Goal: Transaction & Acquisition: Obtain resource

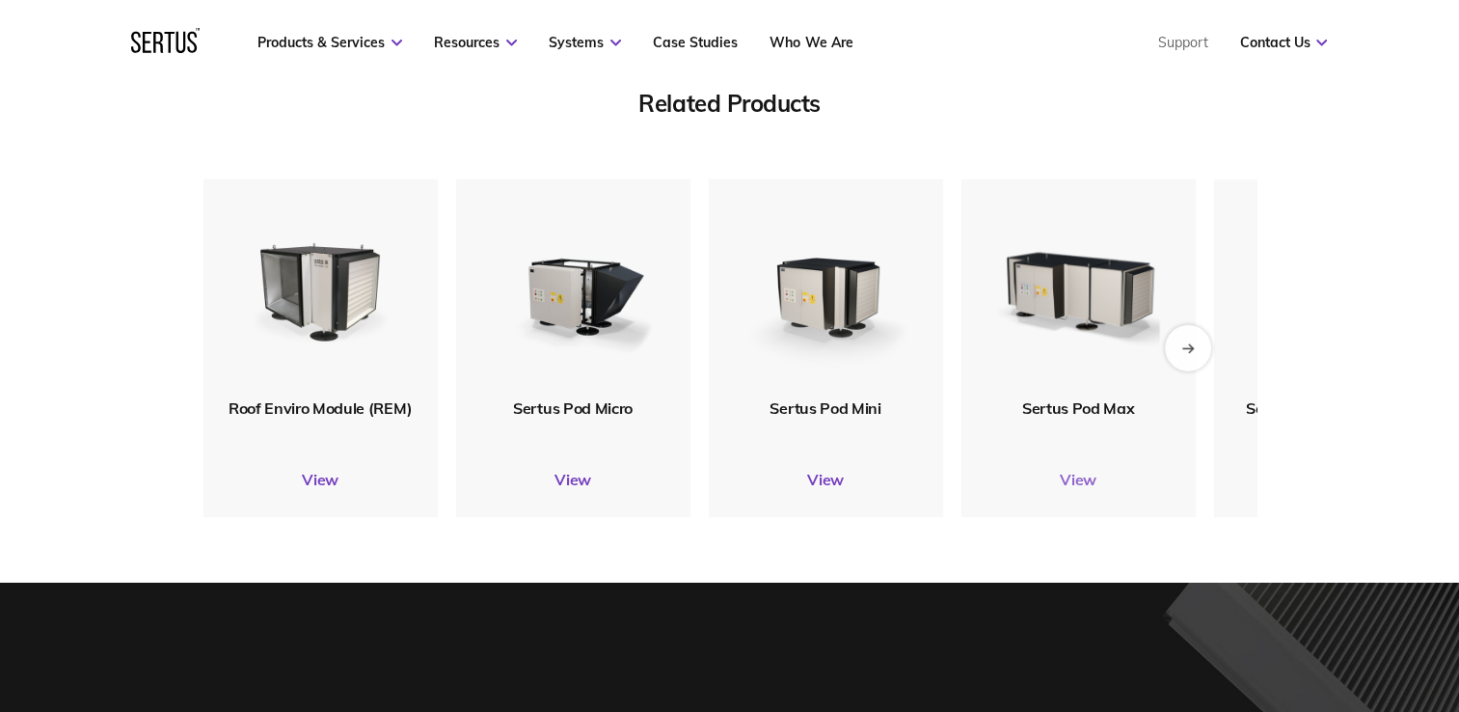
scroll to position [6037, 0]
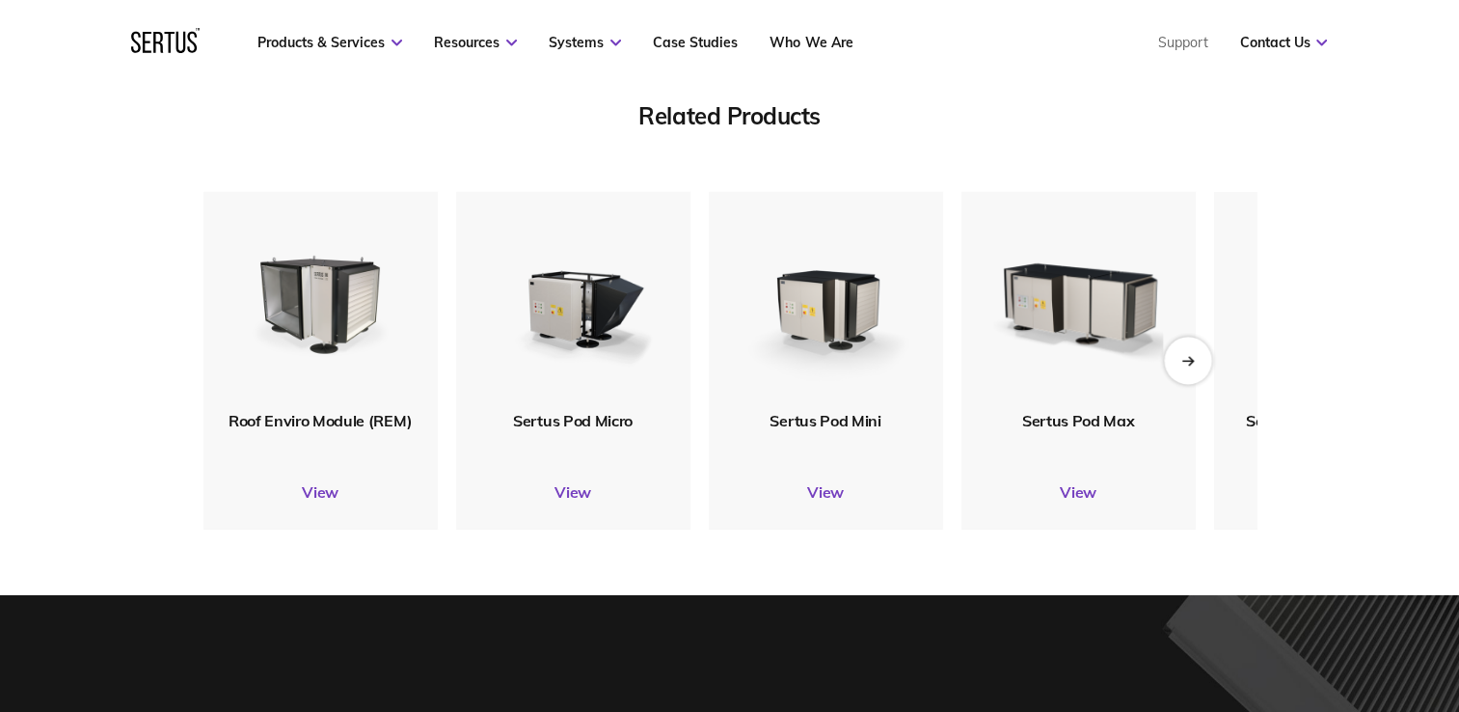
click at [1179, 372] on div "Next slide" at bounding box center [1187, 360] width 47 height 47
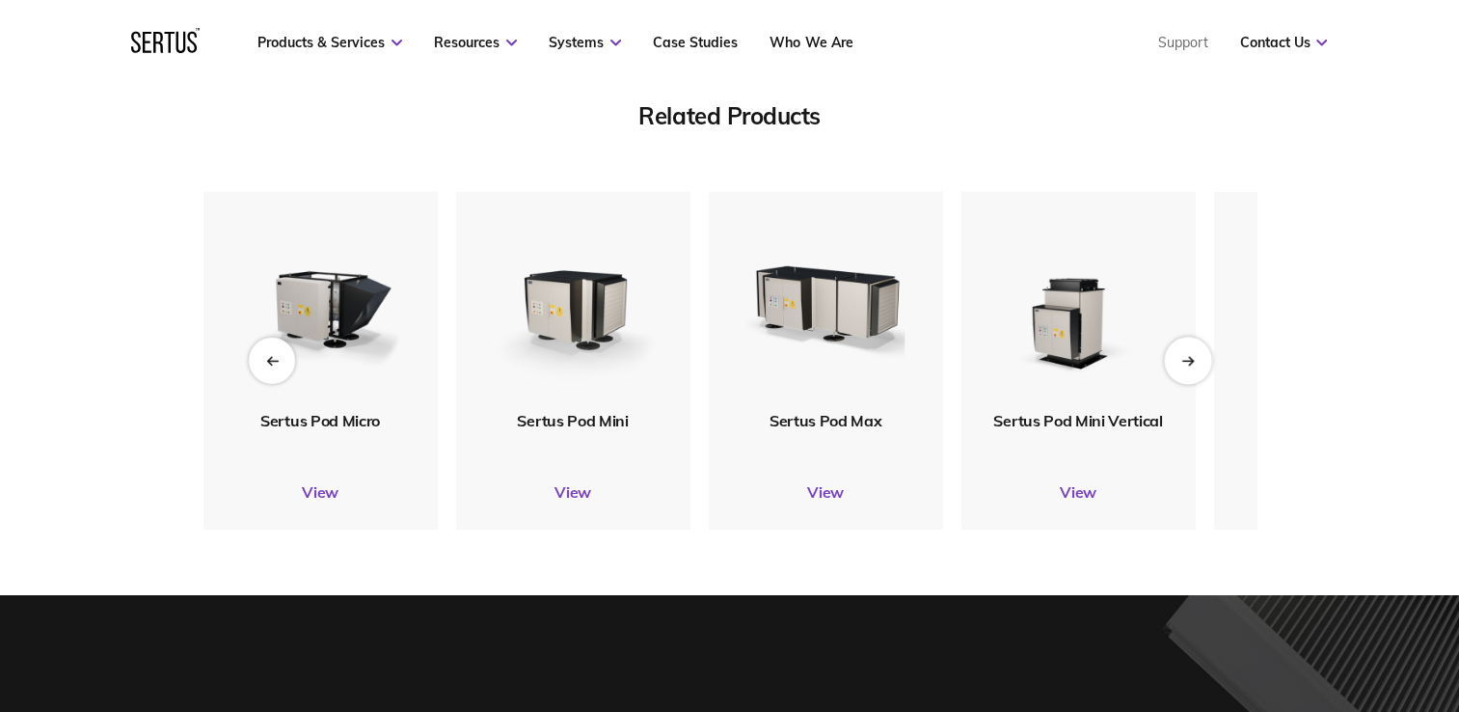
click at [1179, 372] on div "Next slide" at bounding box center [1187, 360] width 47 height 47
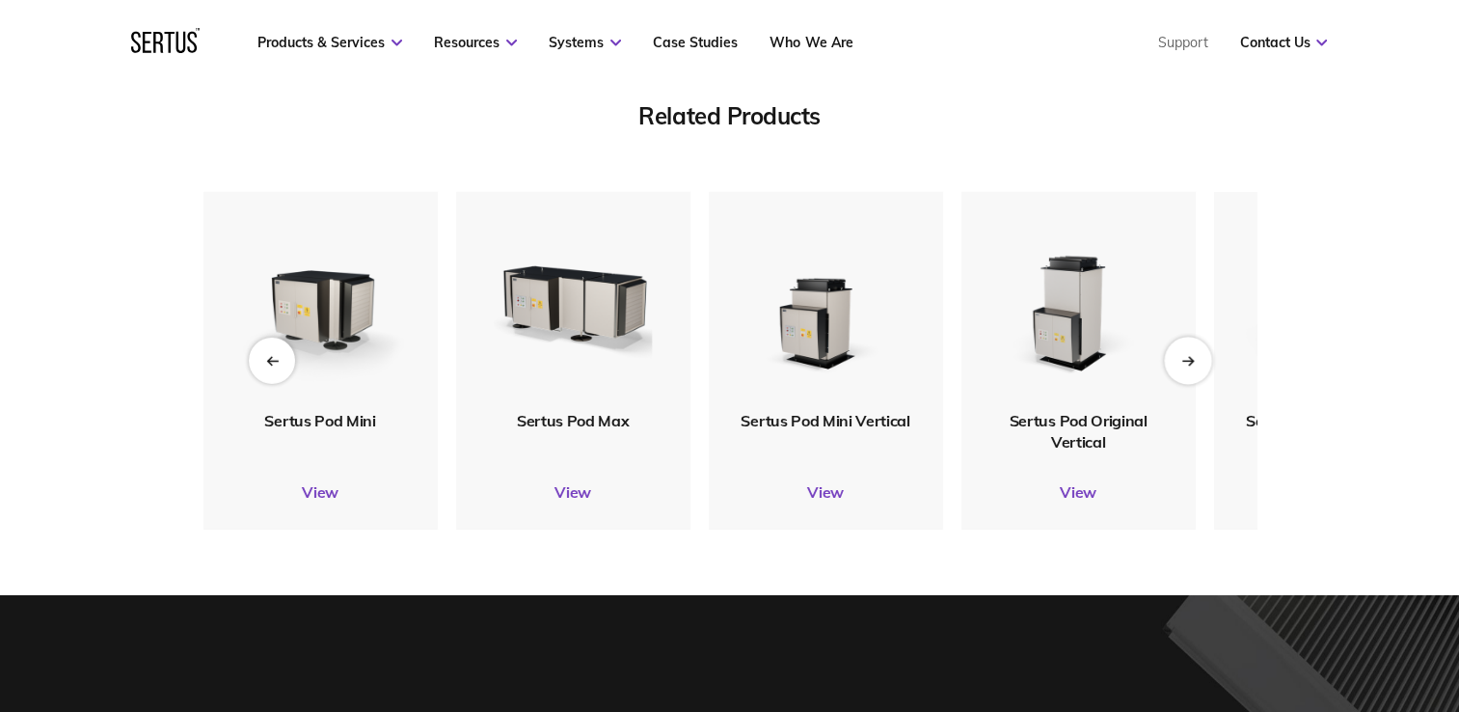
click at [1179, 372] on div "Next slide" at bounding box center [1187, 360] width 47 height 47
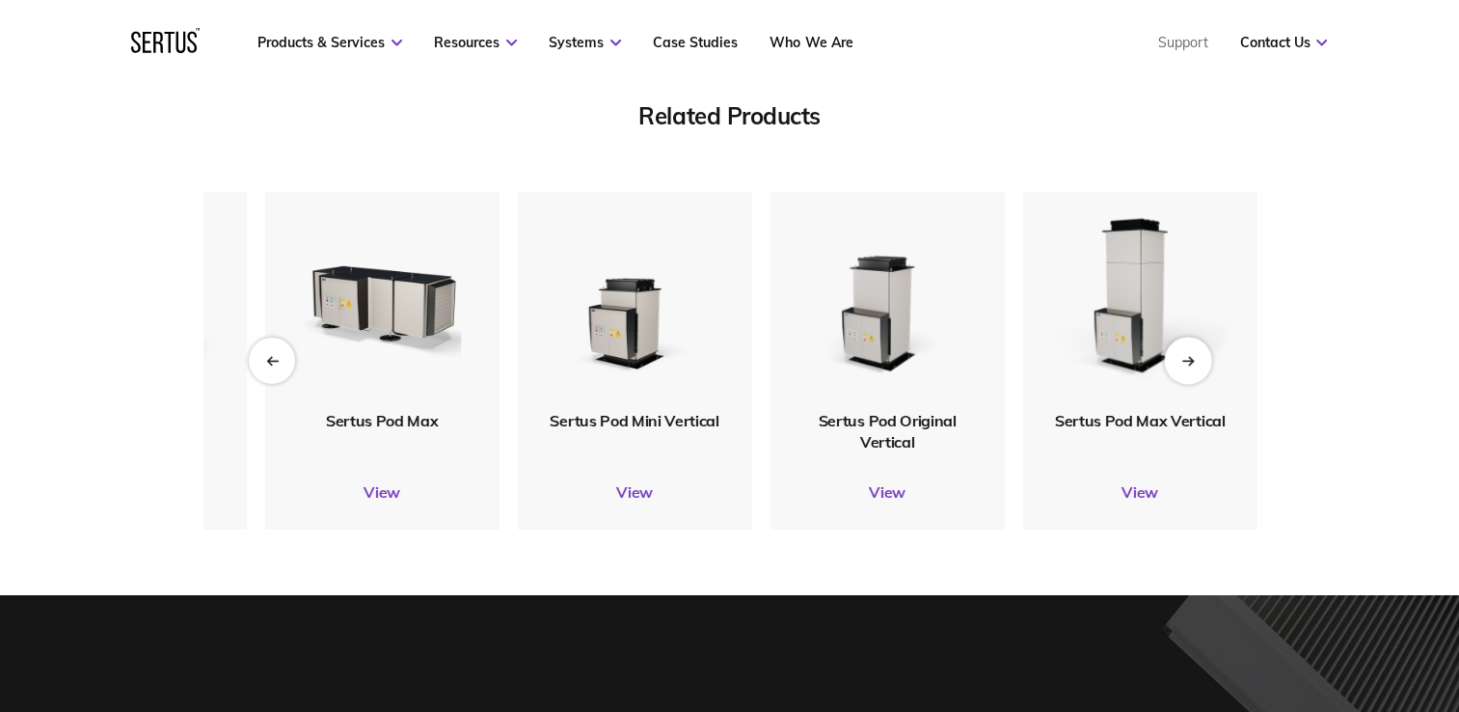
click at [1196, 368] on div "Next slide" at bounding box center [1187, 360] width 47 height 47
click at [1183, 368] on div "Next slide" at bounding box center [1187, 360] width 47 height 47
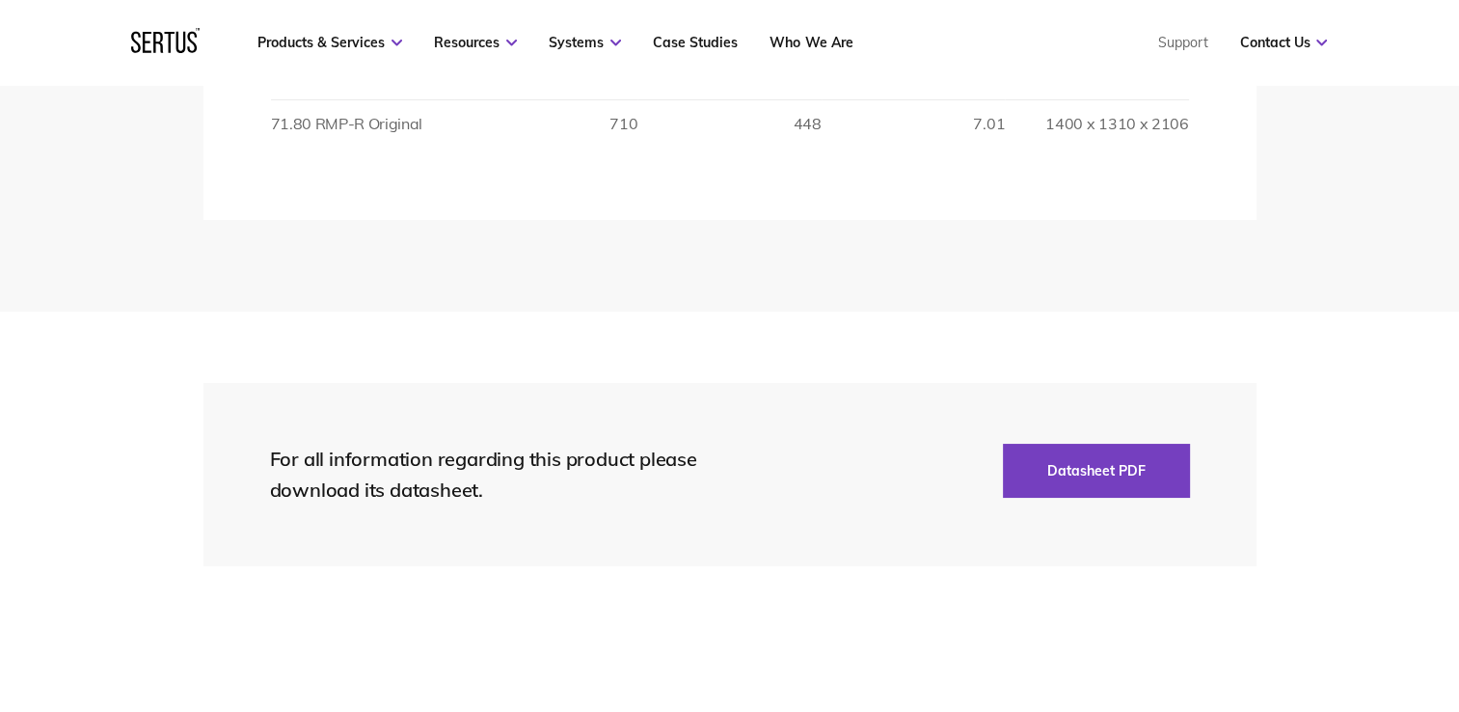
scroll to position [3915, 0]
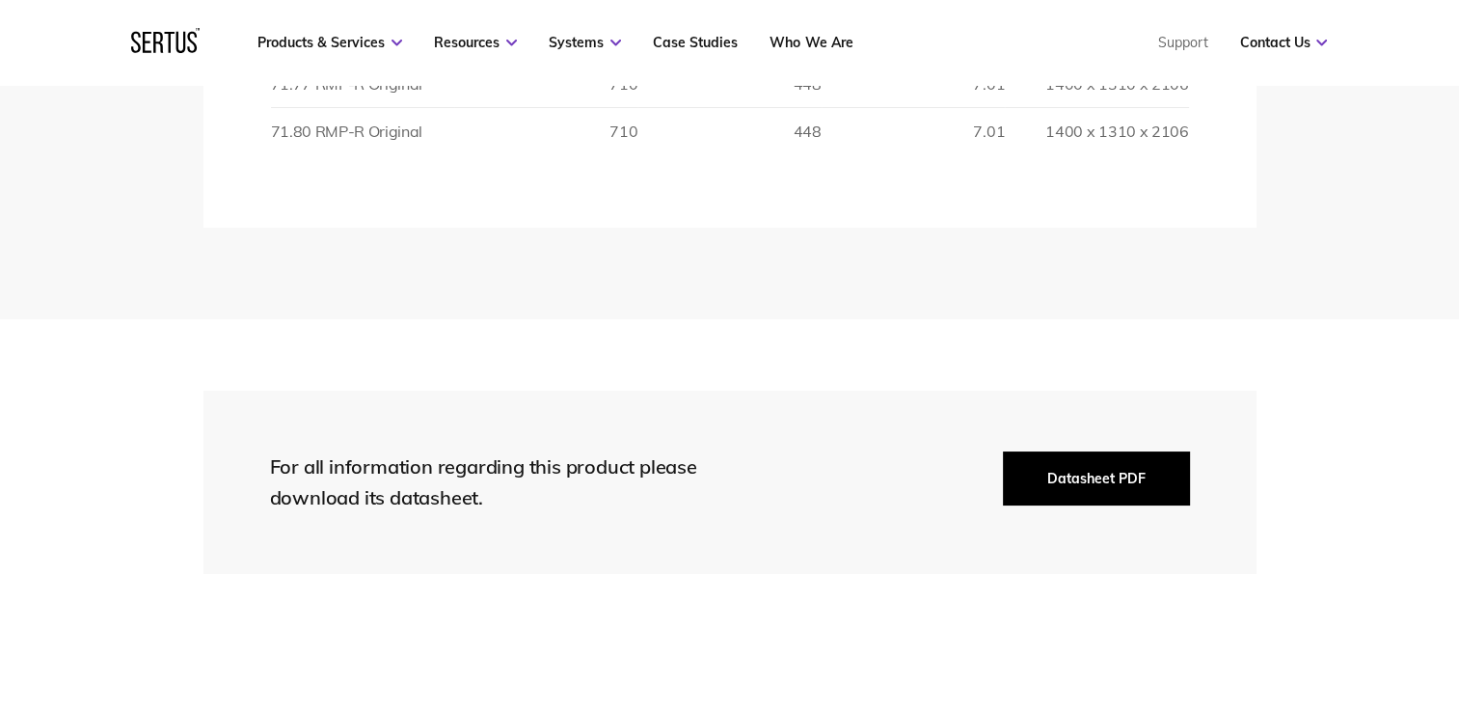
click at [1065, 488] on button "Datasheet PDF" at bounding box center [1096, 478] width 187 height 54
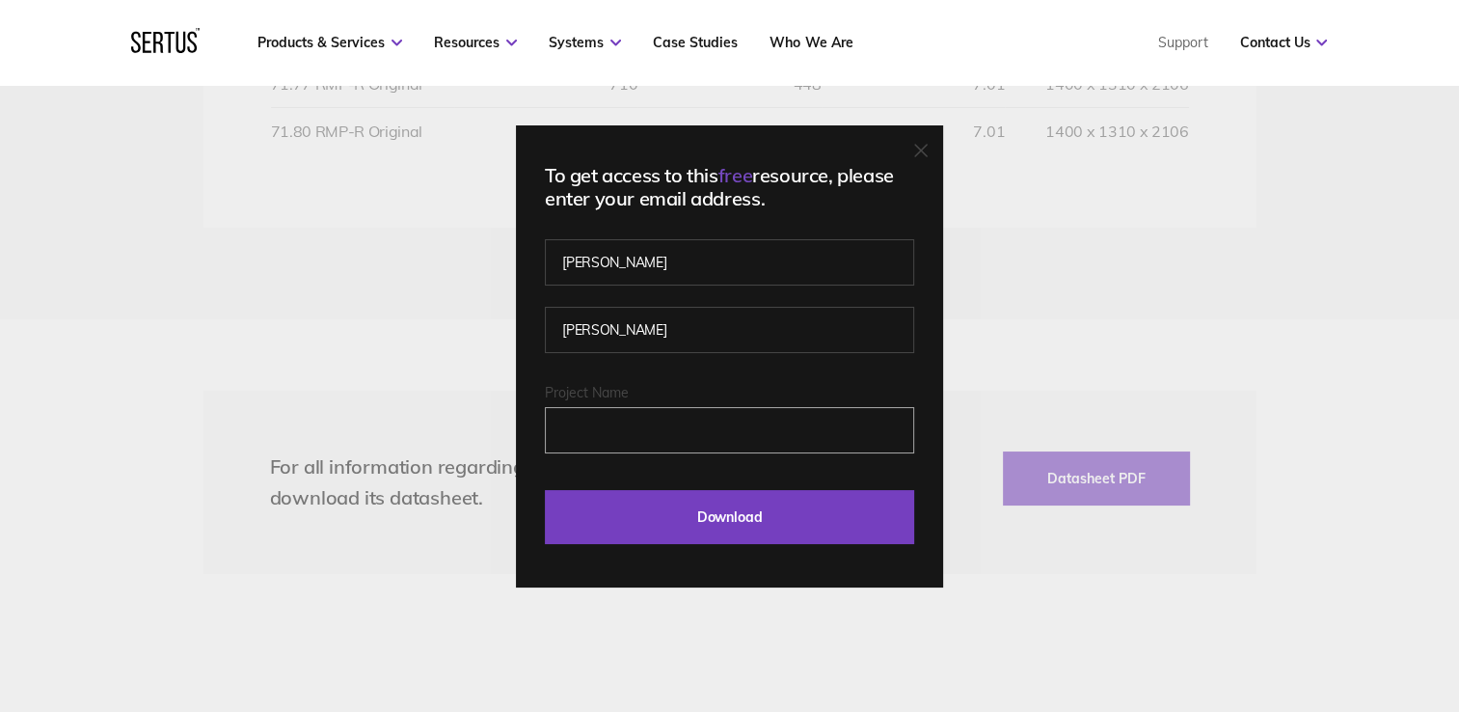
click at [711, 443] on input "Project Name" at bounding box center [729, 430] width 369 height 46
click at [674, 370] on fieldset "[PERSON_NAME]" at bounding box center [729, 316] width 369 height 135
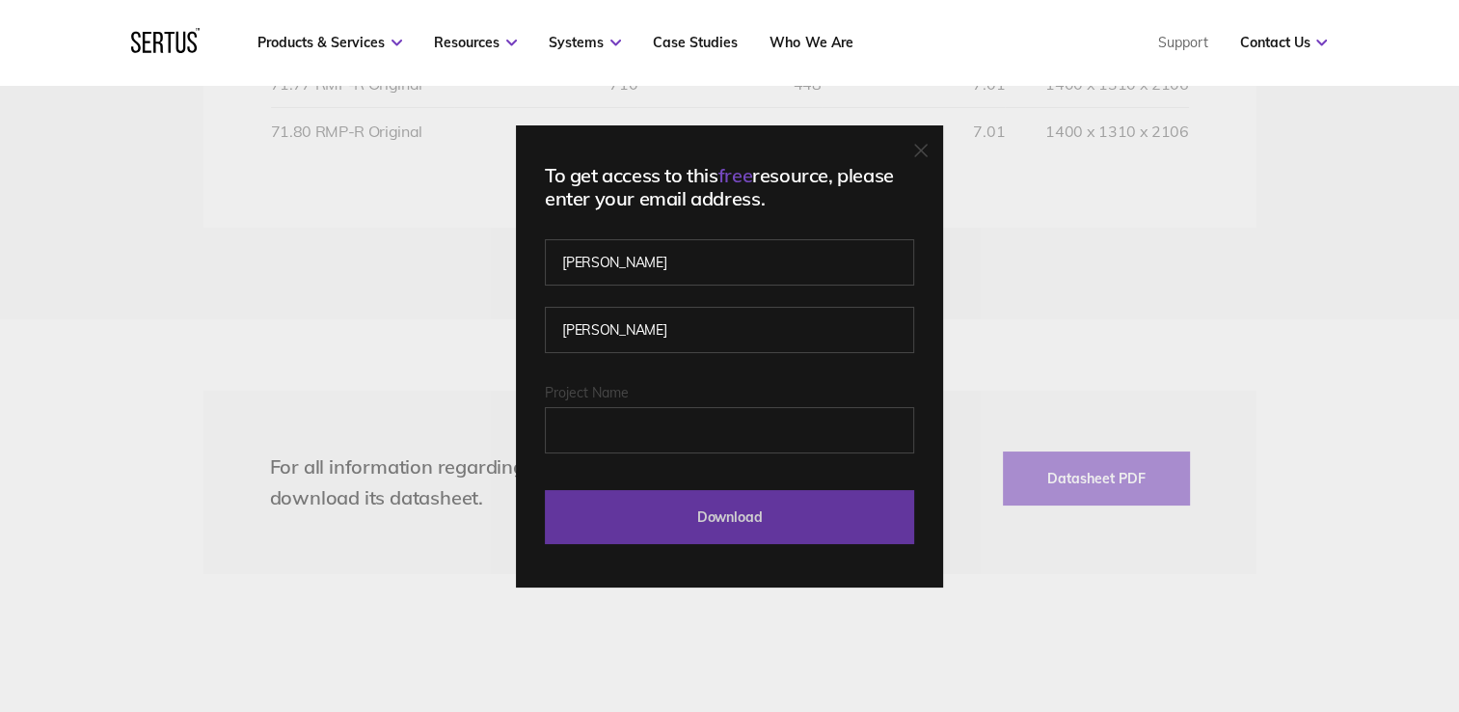
click at [812, 523] on input "Download" at bounding box center [729, 517] width 369 height 54
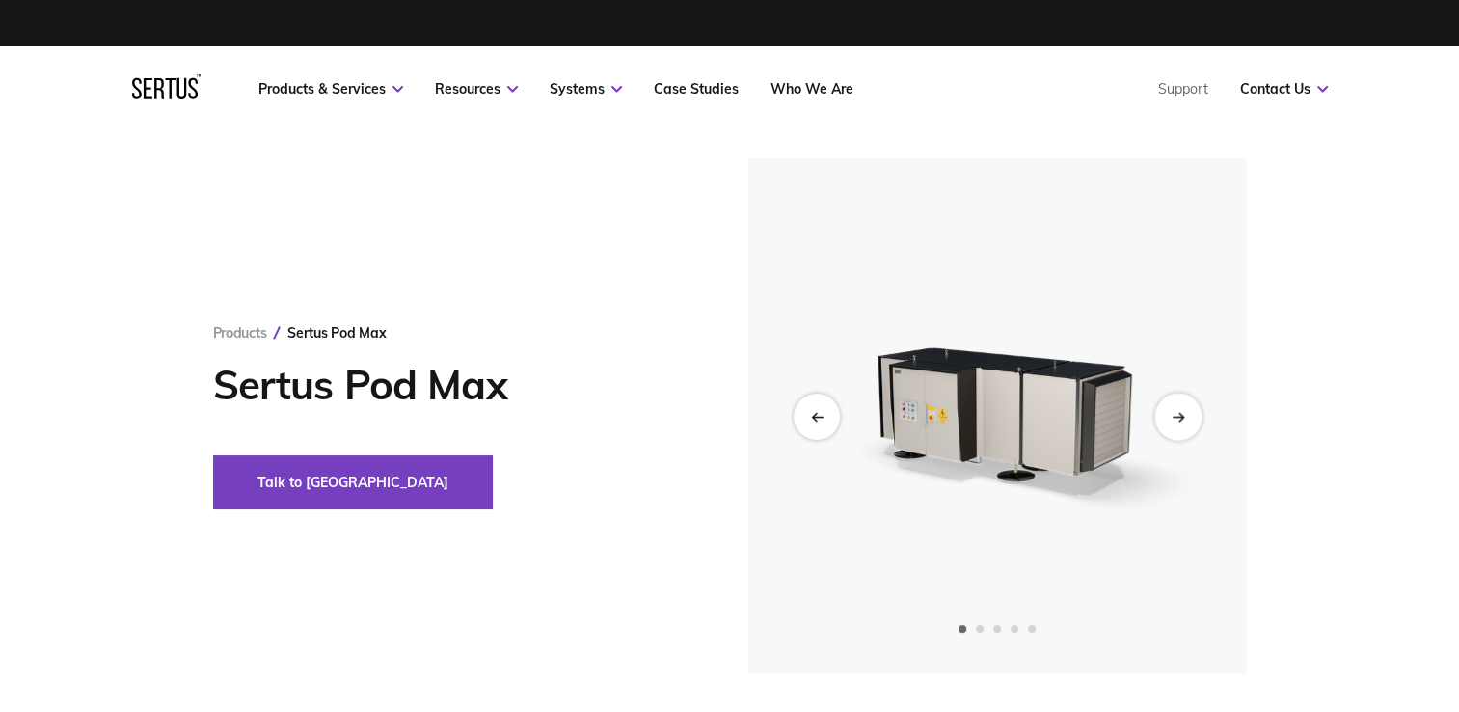
click at [1175, 407] on div "Next slide" at bounding box center [1177, 416] width 47 height 47
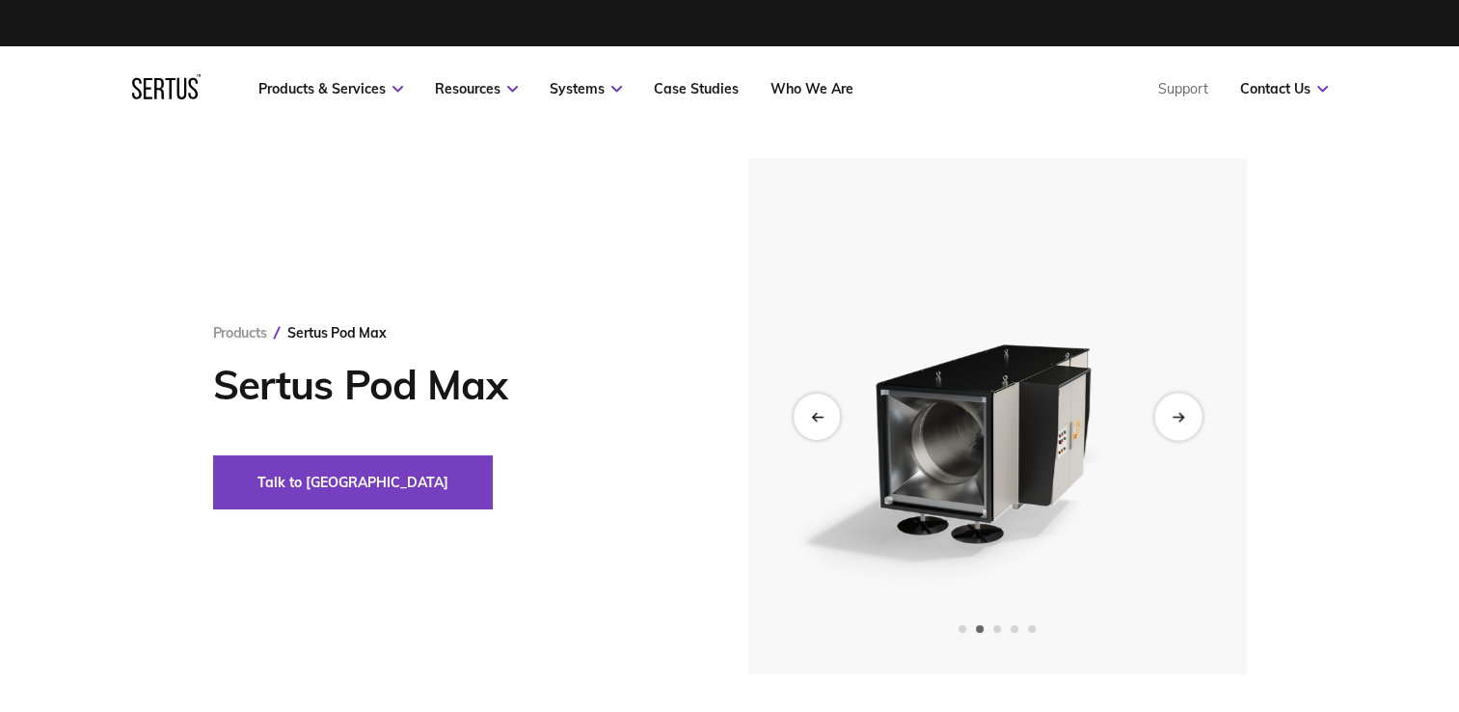
click at [1175, 407] on div "Next slide" at bounding box center [1177, 416] width 47 height 47
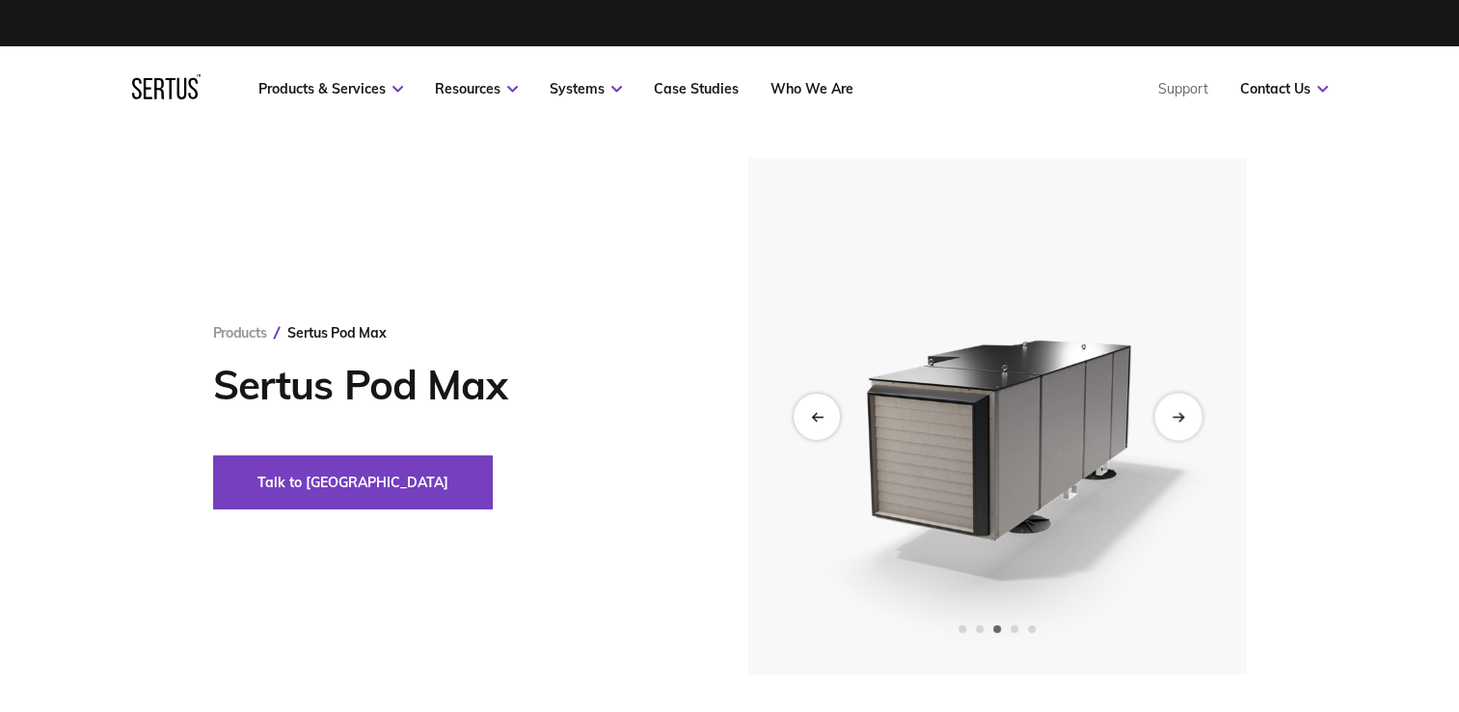
click at [1175, 407] on div "Next slide" at bounding box center [1177, 416] width 47 height 47
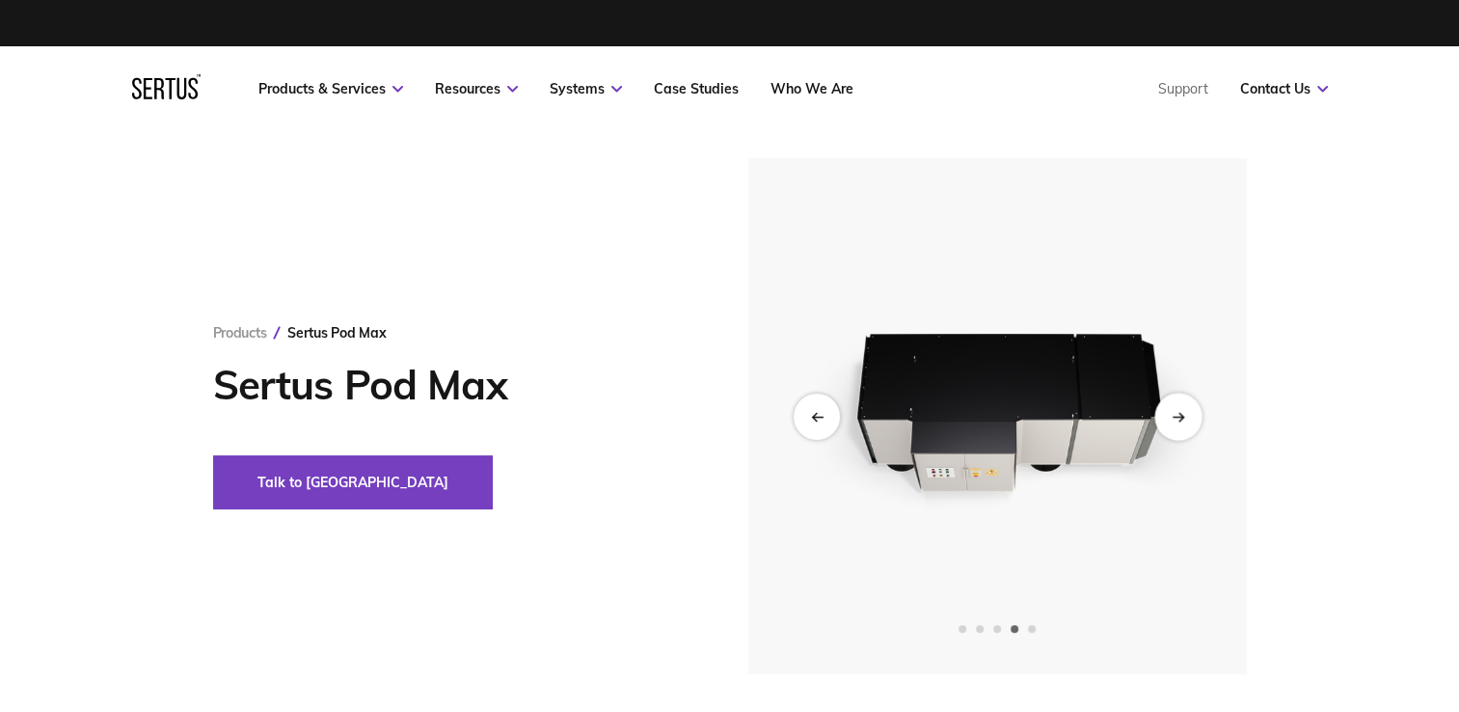
click at [1175, 407] on div "Next slide" at bounding box center [1177, 416] width 47 height 47
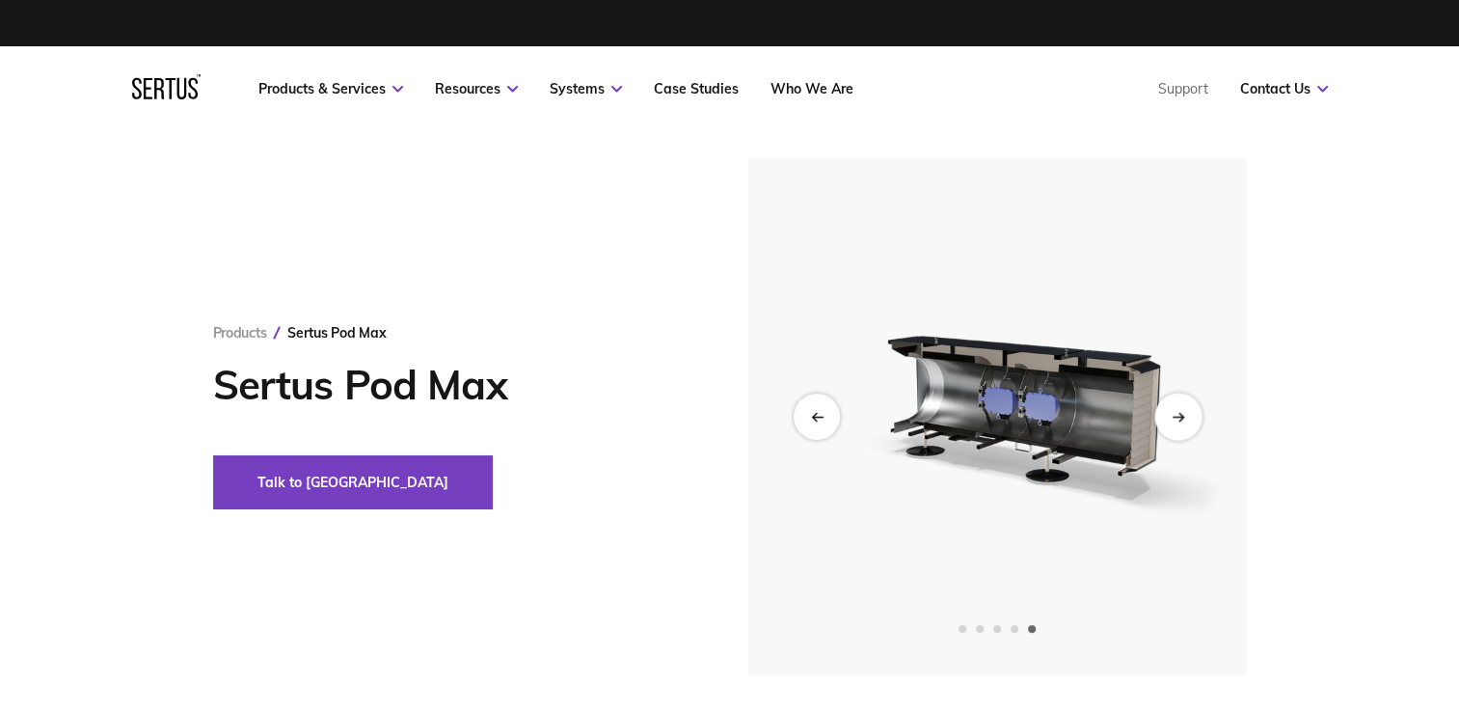
click at [1167, 406] on div "Next slide" at bounding box center [1177, 416] width 47 height 47
click at [1173, 407] on div "Next slide" at bounding box center [1177, 416] width 47 height 47
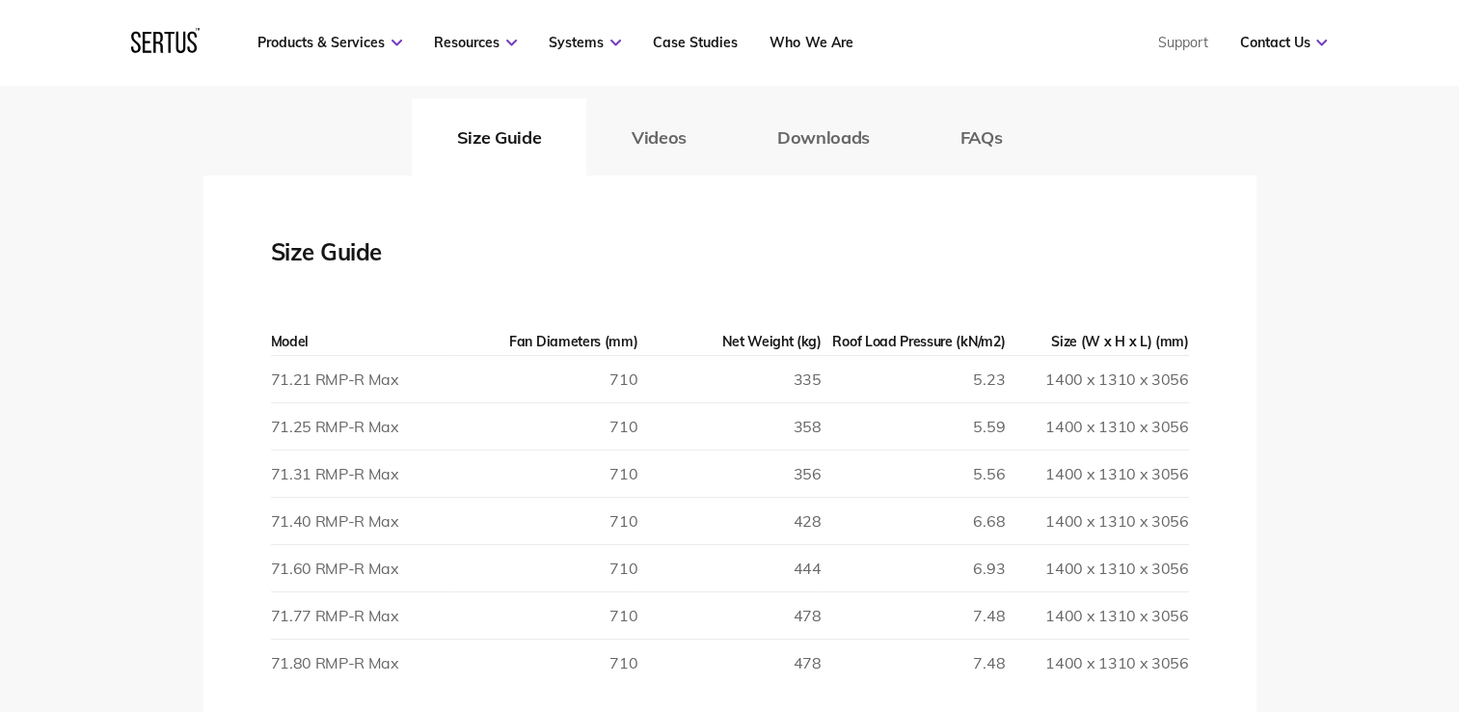
scroll to position [3183, 0]
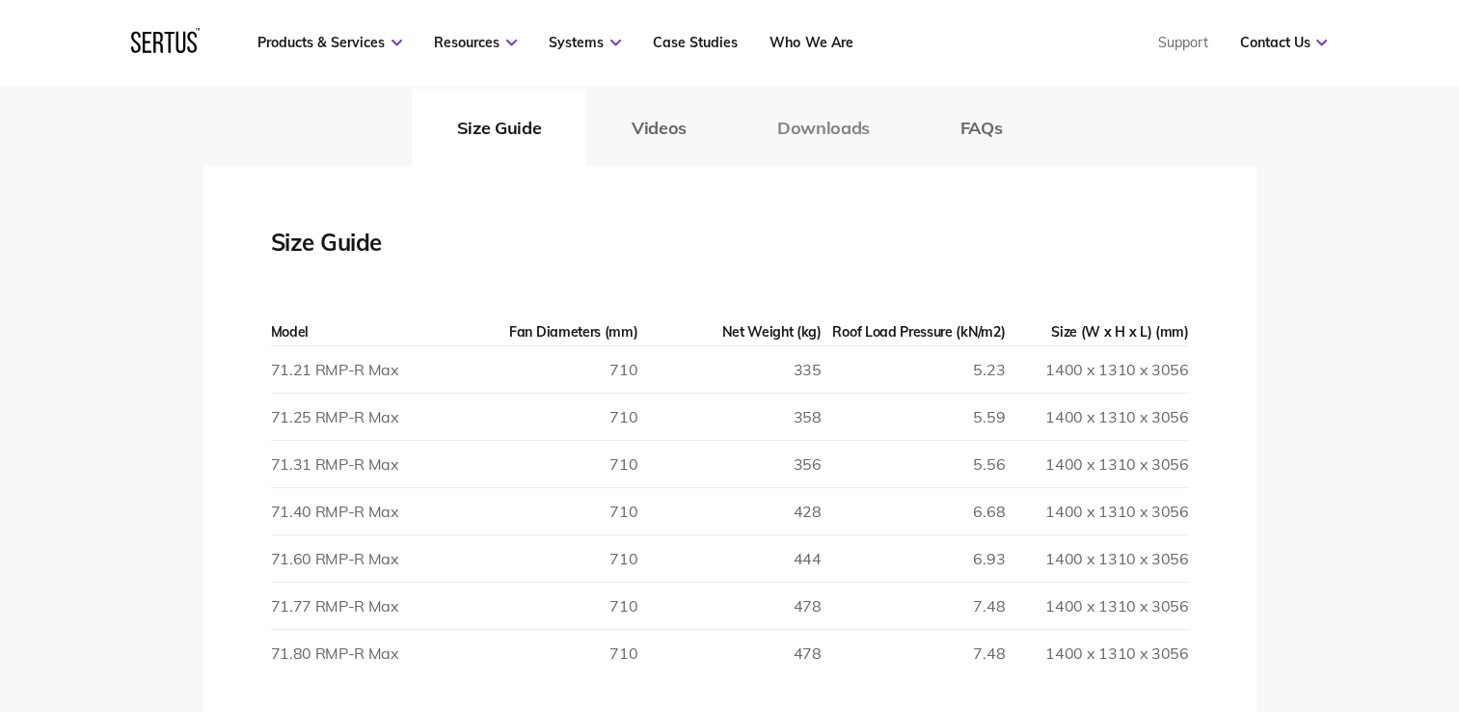
click at [814, 133] on button "Downloads" at bounding box center [823, 127] width 183 height 77
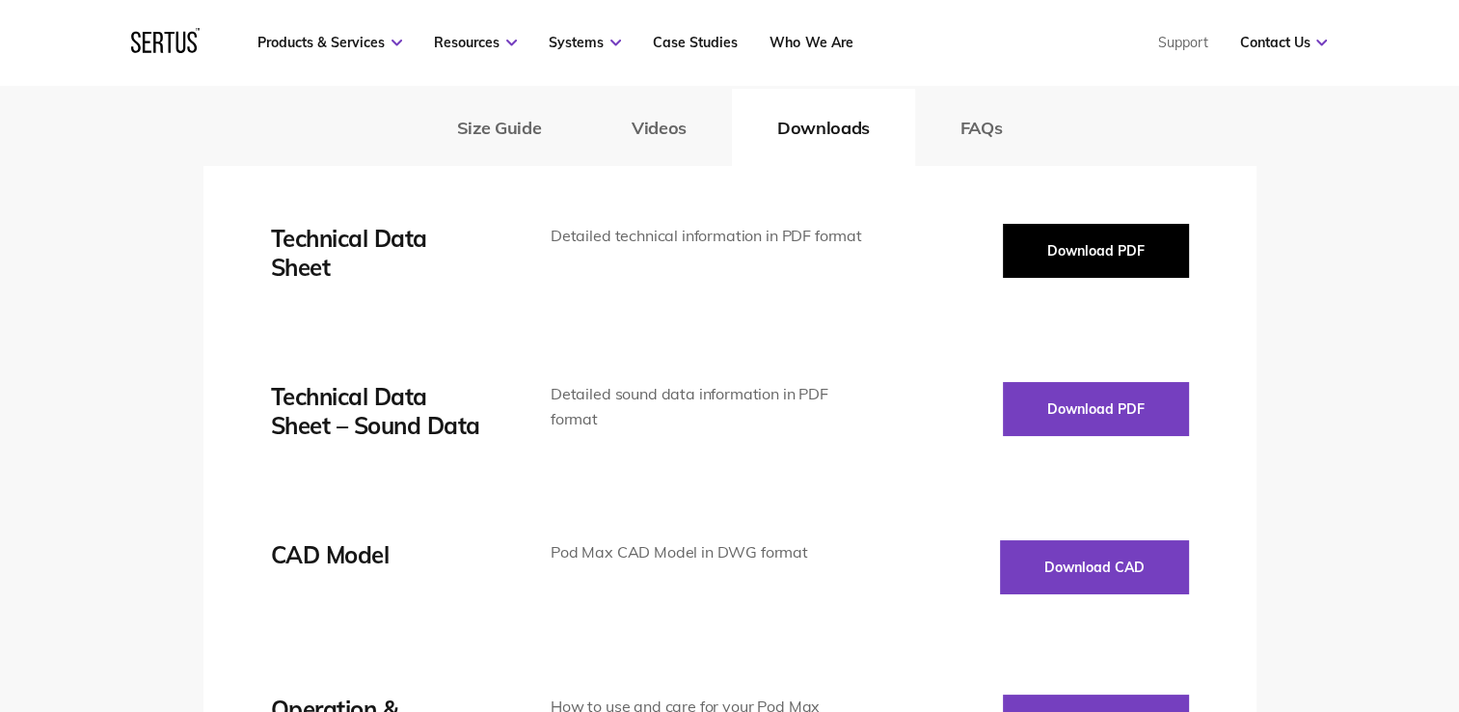
click at [1053, 270] on button "Download PDF" at bounding box center [1096, 251] width 186 height 54
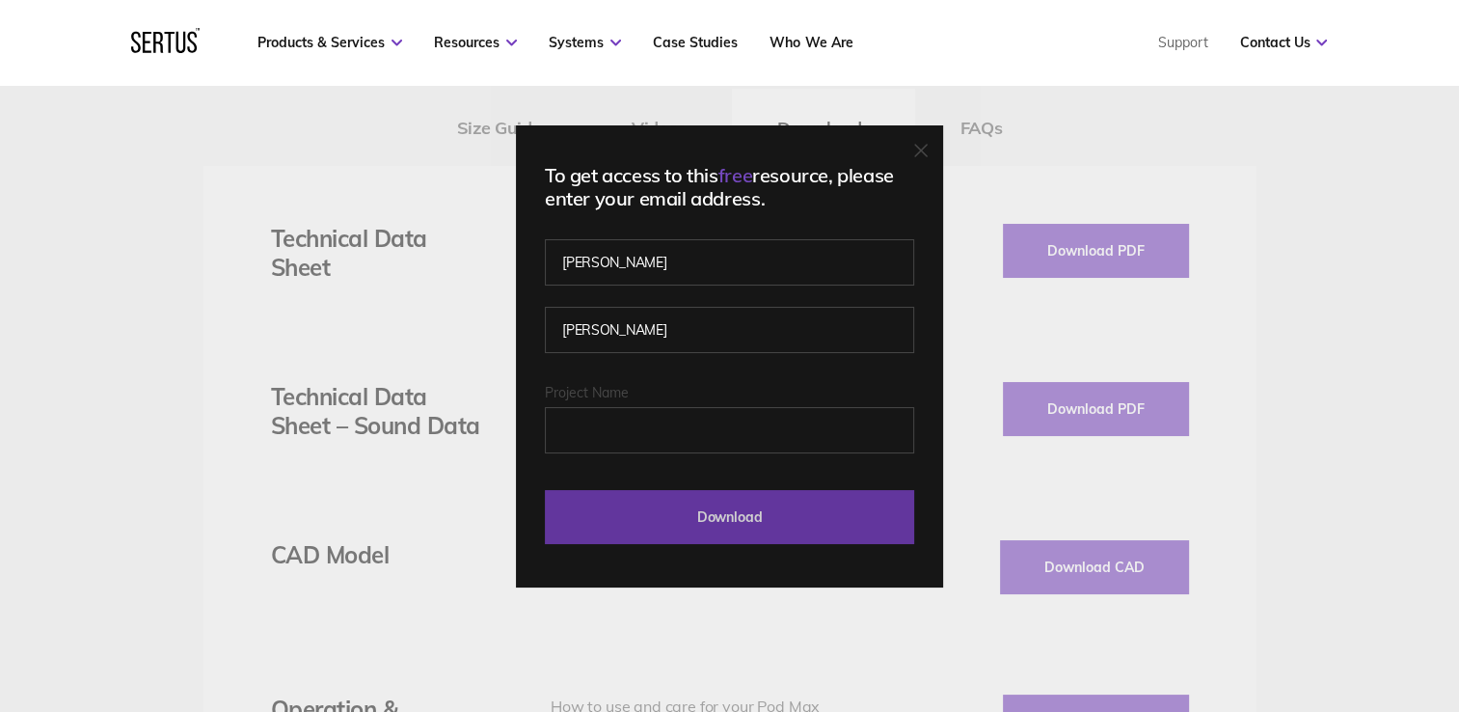
click at [747, 516] on input "Download" at bounding box center [729, 517] width 369 height 54
